Goal: Task Accomplishment & Management: Complete application form

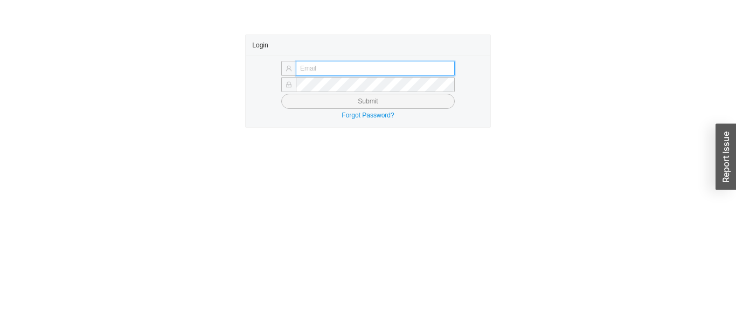
click at [435, 67] on input "text" at bounding box center [375, 68] width 159 height 15
type input "[EMAIL_ADDRESS][DOMAIN_NAME]"
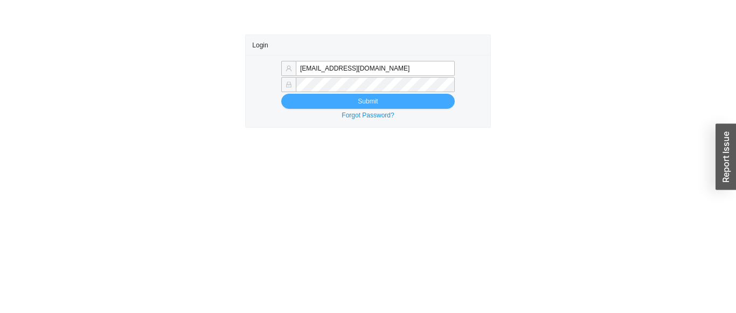
click at [332, 99] on button "Submit" at bounding box center [368, 101] width 174 height 15
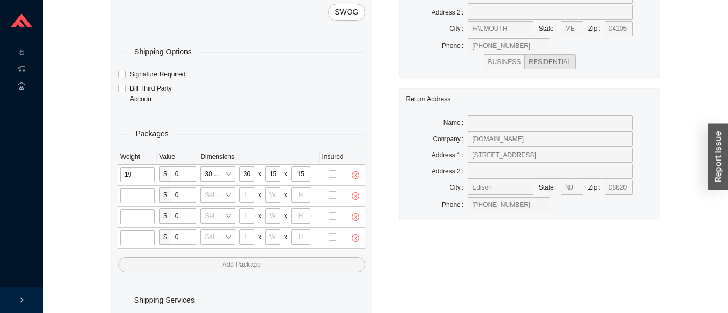
scroll to position [113, 0]
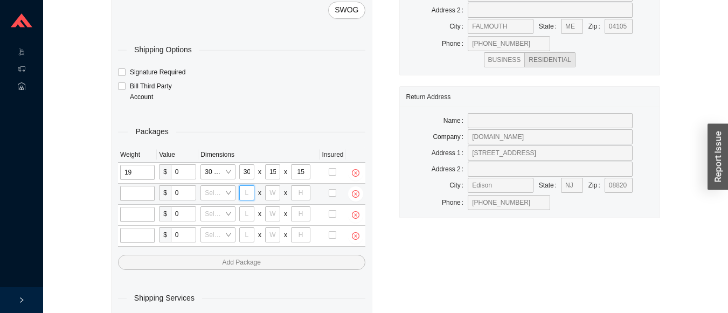
click at [250, 195] on input "tel" at bounding box center [246, 192] width 15 height 15
type input "44"
click at [272, 195] on input "tel" at bounding box center [272, 192] width 15 height 15
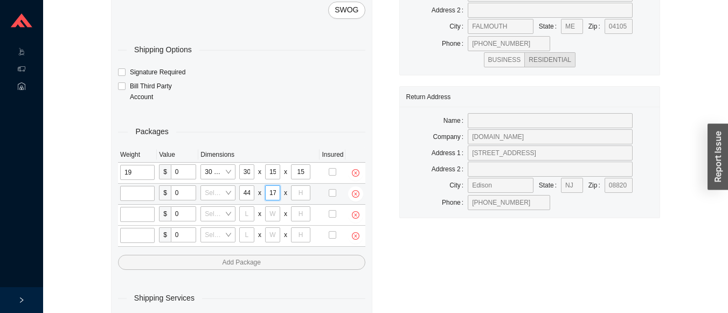
type input "17"
click at [301, 196] on input "tel" at bounding box center [300, 192] width 19 height 15
type input "10"
click at [150, 190] on input "tel" at bounding box center [137, 193] width 34 height 15
type input "25"
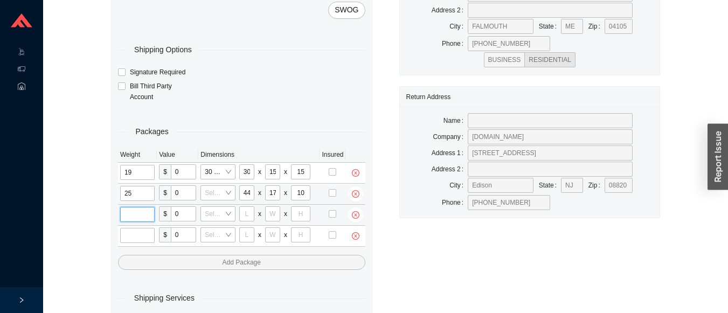
click at [136, 219] on input "tel" at bounding box center [137, 214] width 34 height 15
type input "25"
click at [138, 236] on input "tel" at bounding box center [137, 235] width 34 height 15
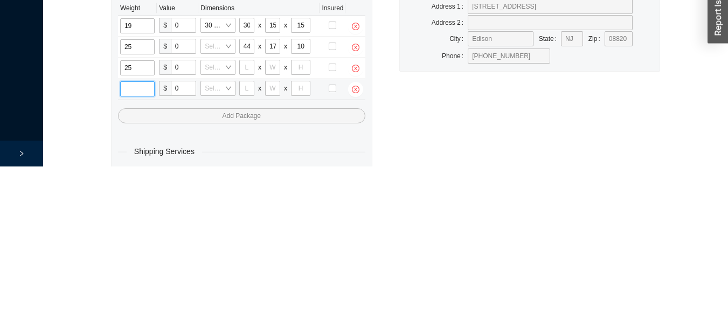
scroll to position [116, 0]
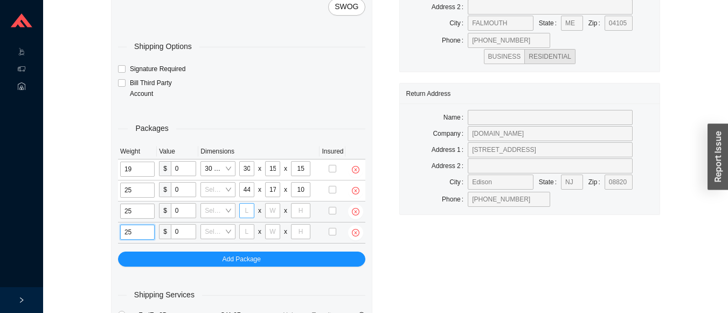
type input "25"
click at [248, 210] on input "tel" at bounding box center [246, 210] width 15 height 15
type input "44"
click at [274, 216] on input "tel" at bounding box center [272, 210] width 15 height 15
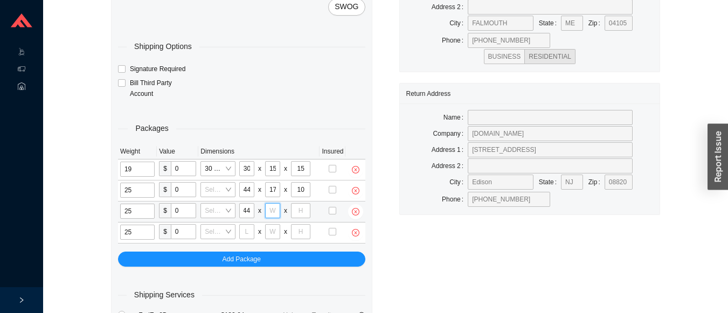
scroll to position [0, 0]
type input "17"
click at [300, 192] on input "10" at bounding box center [300, 189] width 19 height 15
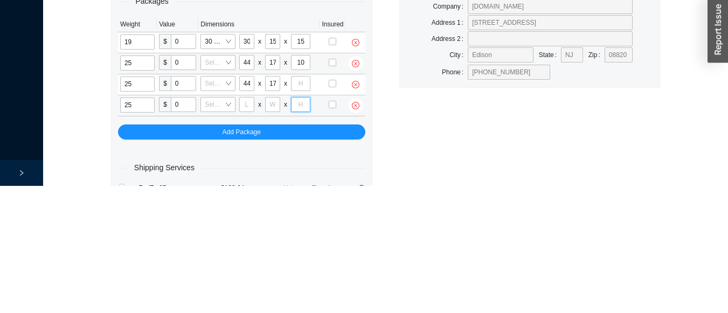
click at [300, 234] on input "tel" at bounding box center [300, 231] width 19 height 15
click at [296, 210] on input "tel" at bounding box center [300, 210] width 19 height 15
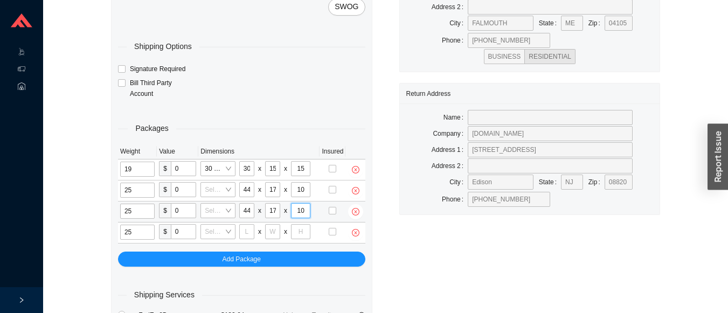
type input "10"
click at [304, 231] on input "tel" at bounding box center [300, 231] width 19 height 15
type input "10"
click at [272, 233] on input "tel" at bounding box center [272, 231] width 15 height 15
type input "17"
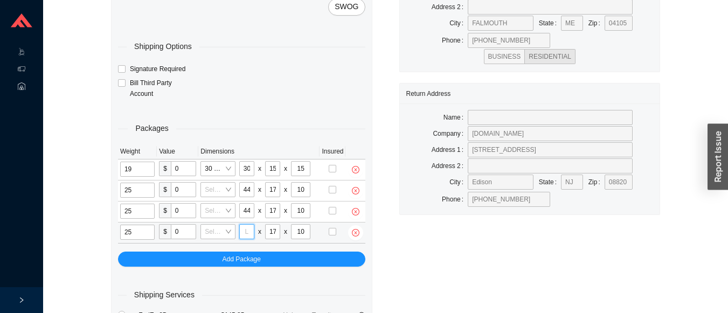
click at [246, 231] on input "tel" at bounding box center [246, 231] width 15 height 15
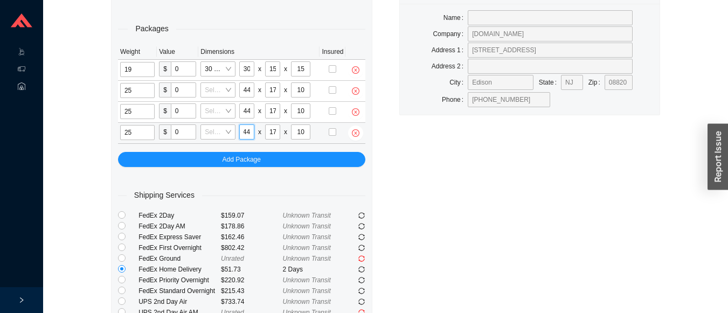
scroll to position [215, 0]
type input "44"
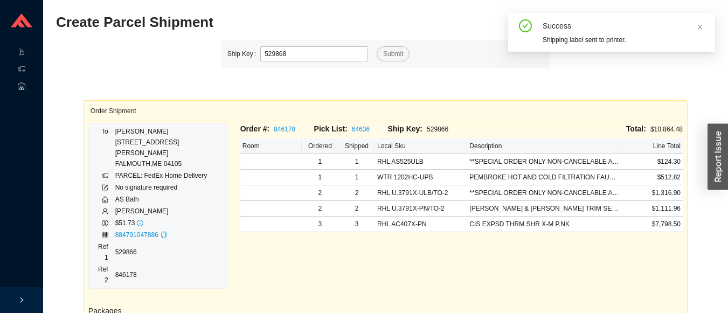
type input "529868"
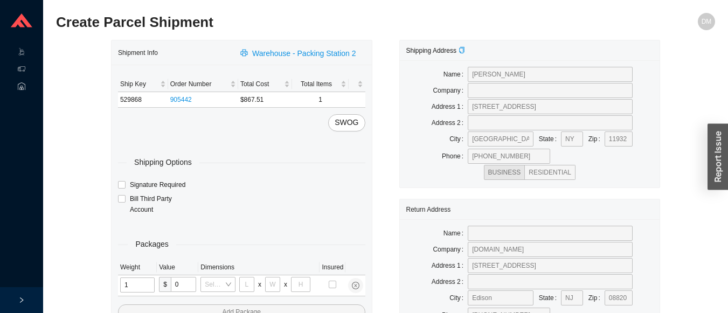
type input "17"
type input "8"
type input "36"
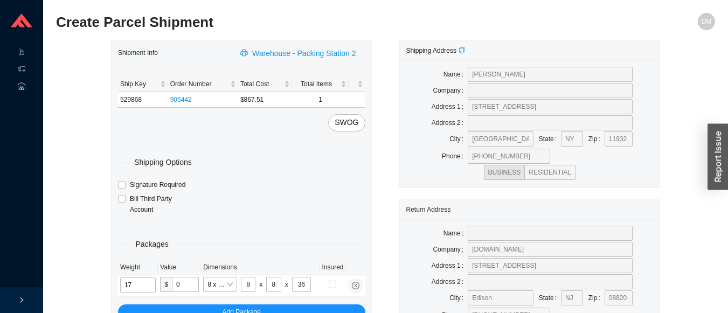
type input "17"
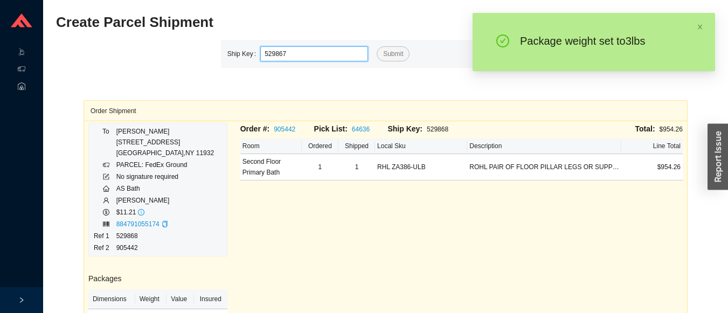
type input "529867"
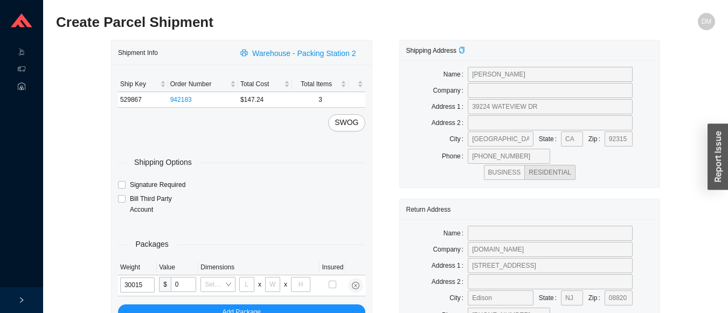
type input "3"
type input "8"
type input "3"
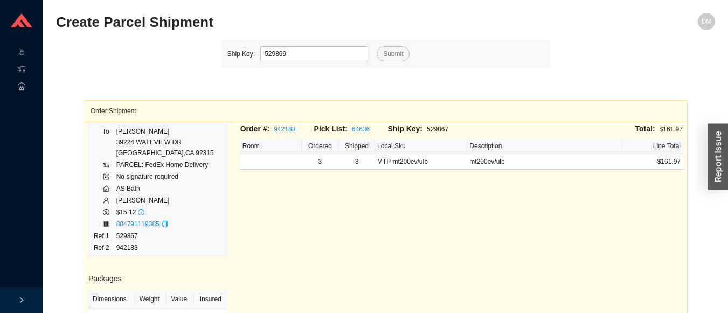
type input "529869"
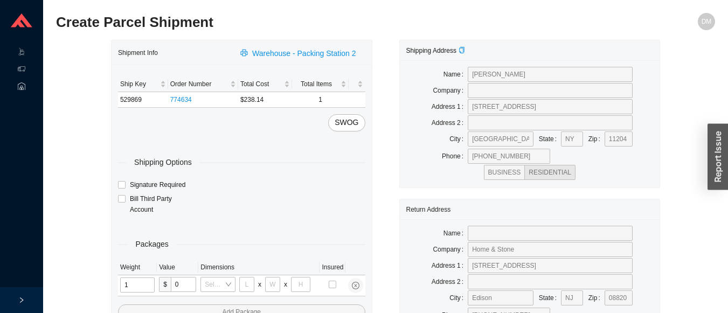
type input "12"
type input "18"
type input "12"
type input "6"
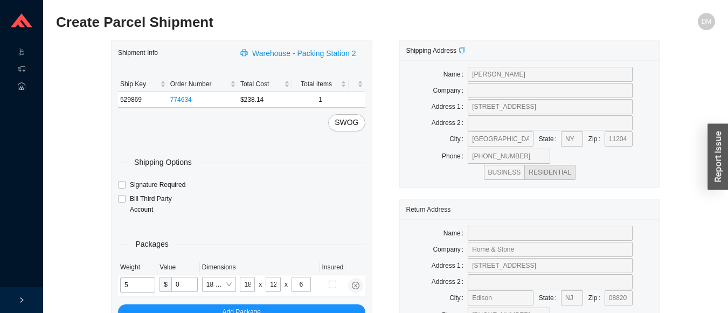
type input "5"
